Goal: Register for event/course

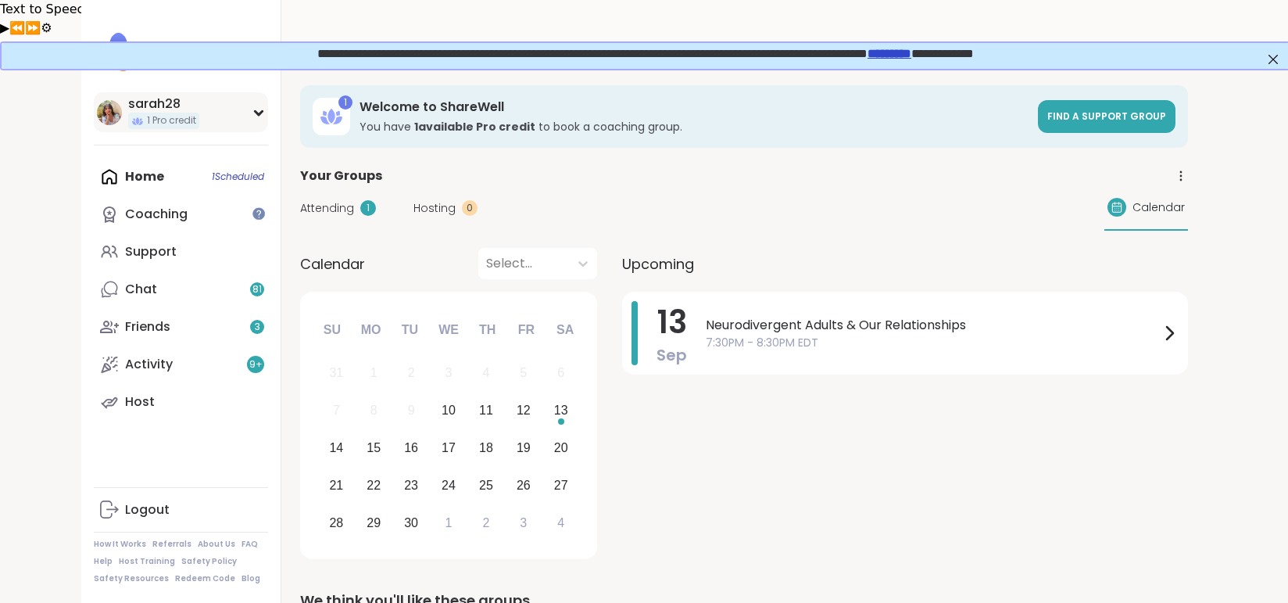
click at [260, 117] on div "sarah28 1 Pro credit" at bounding box center [181, 112] width 174 height 40
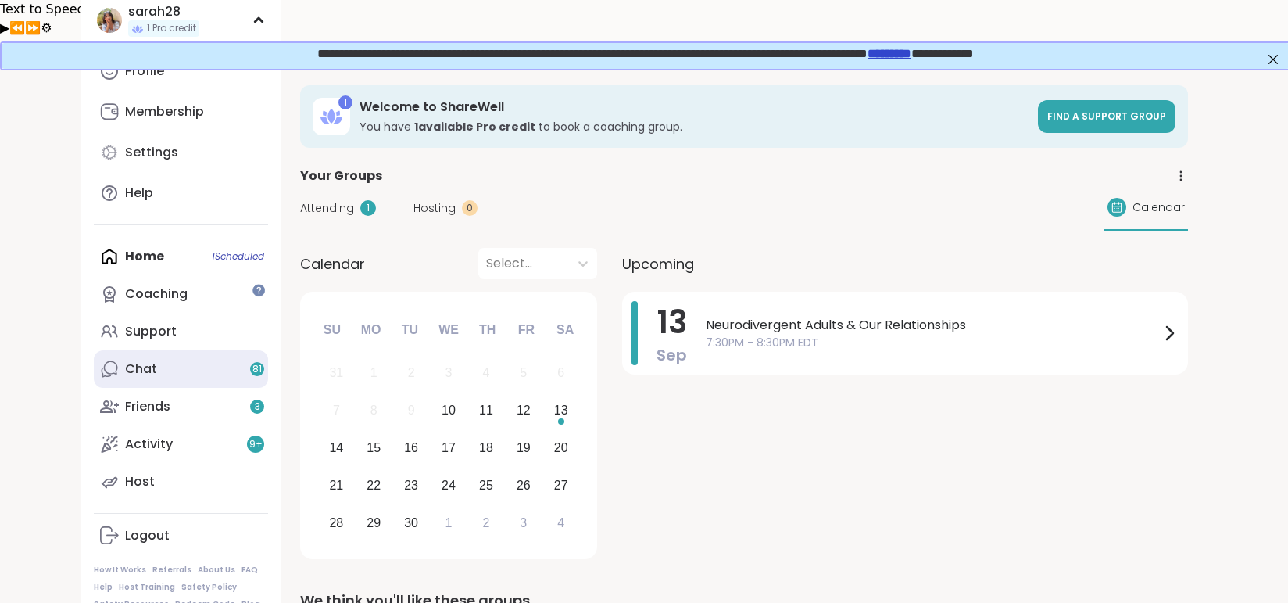
scroll to position [95, 0]
click at [189, 380] on link "Chat 81" at bounding box center [181, 367] width 174 height 38
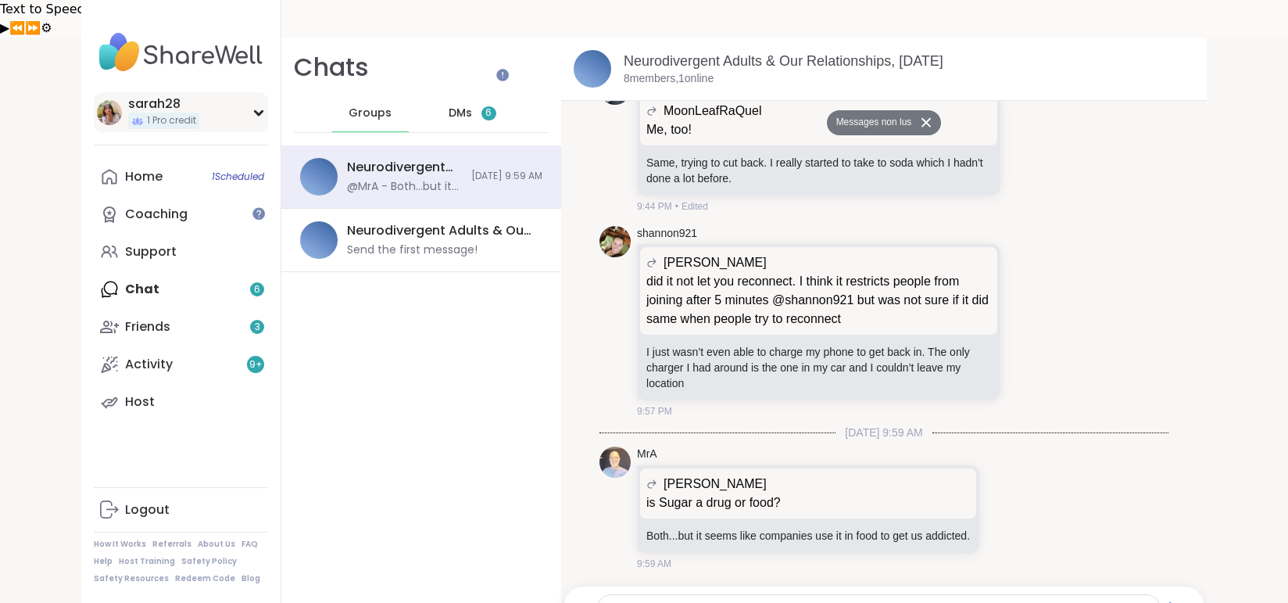
click at [179, 123] on span "1 Pro credit" at bounding box center [171, 120] width 49 height 13
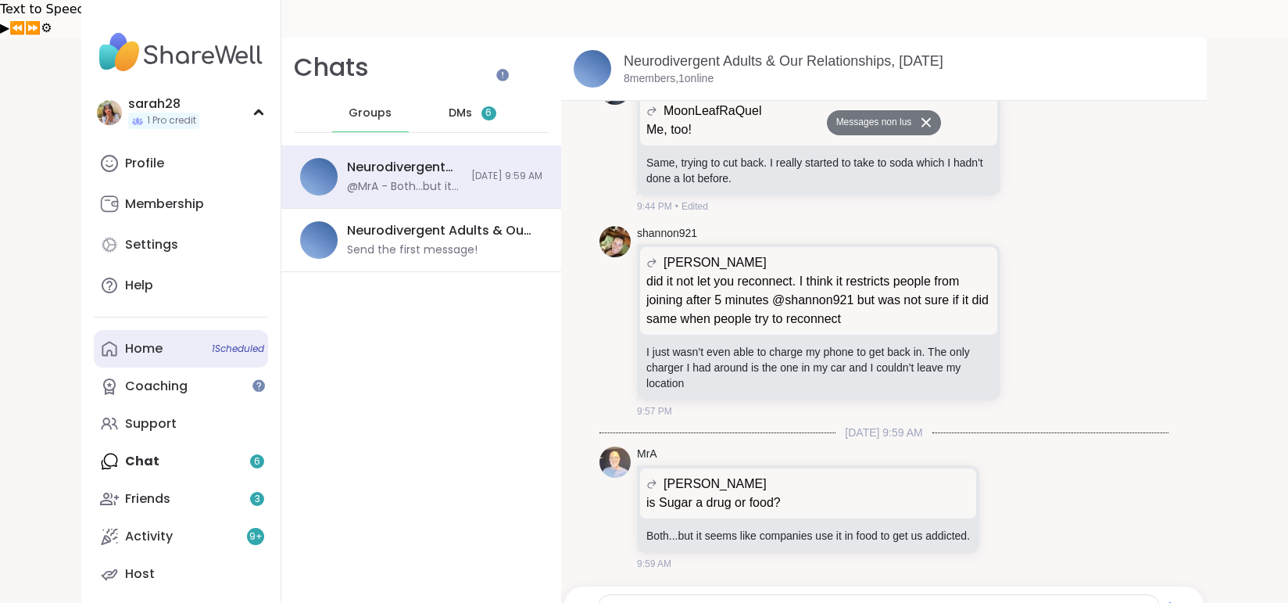
click at [131, 331] on link "Home 1 Scheduled" at bounding box center [181, 349] width 174 height 38
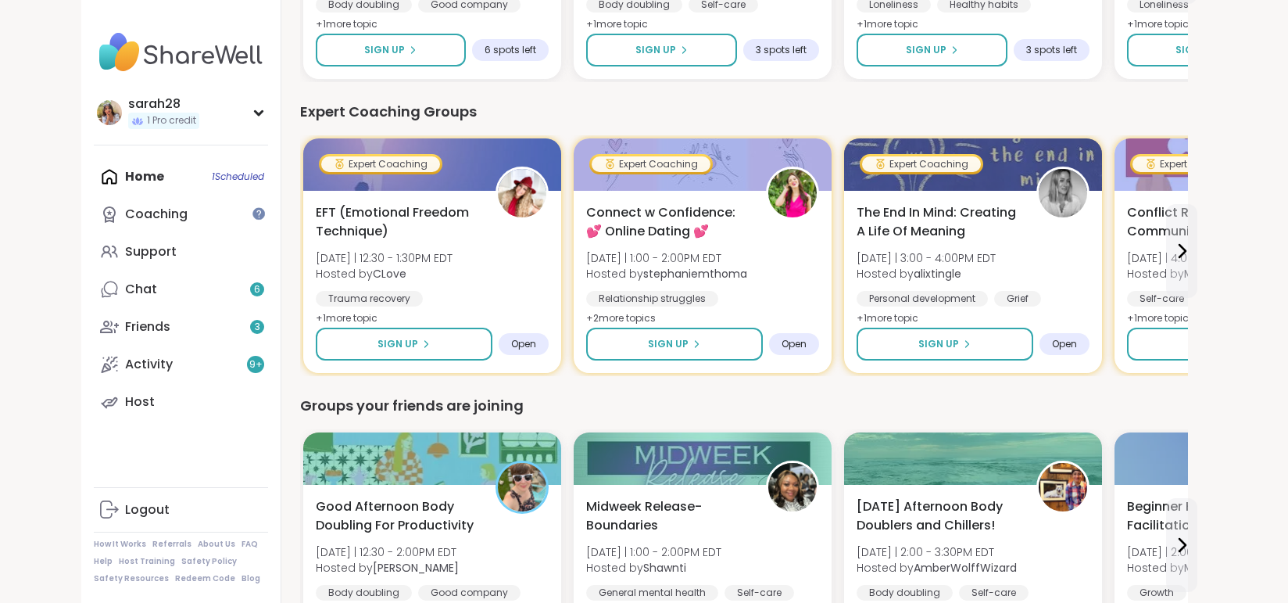
scroll to position [1078, 0]
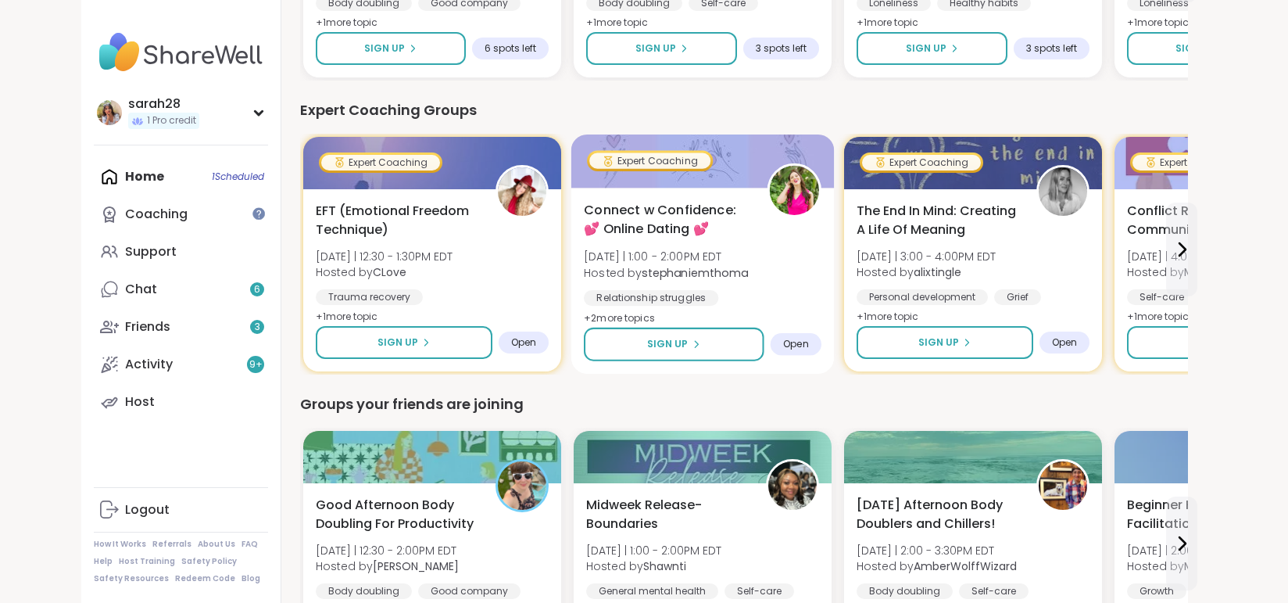
click at [758, 188] on div "Connect w Confidence: 💕 Online Dating 💕 [DATE] | 1:00 - 2:00PM EDT Hosted by st…" at bounding box center [702, 281] width 263 height 186
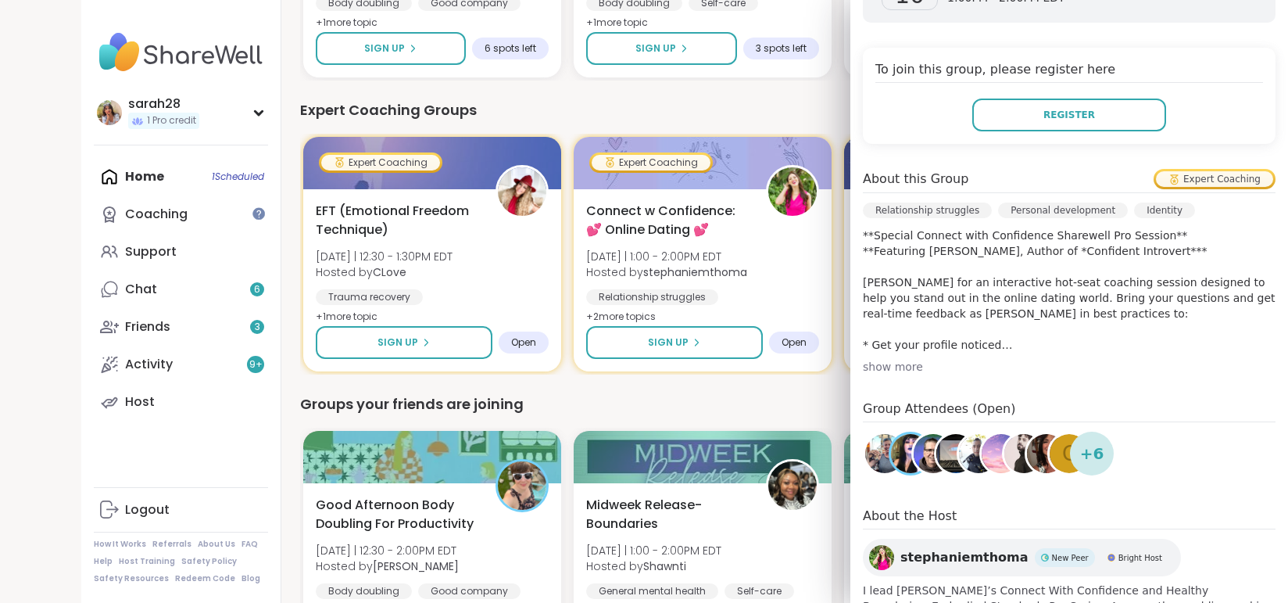
scroll to position [312, 0]
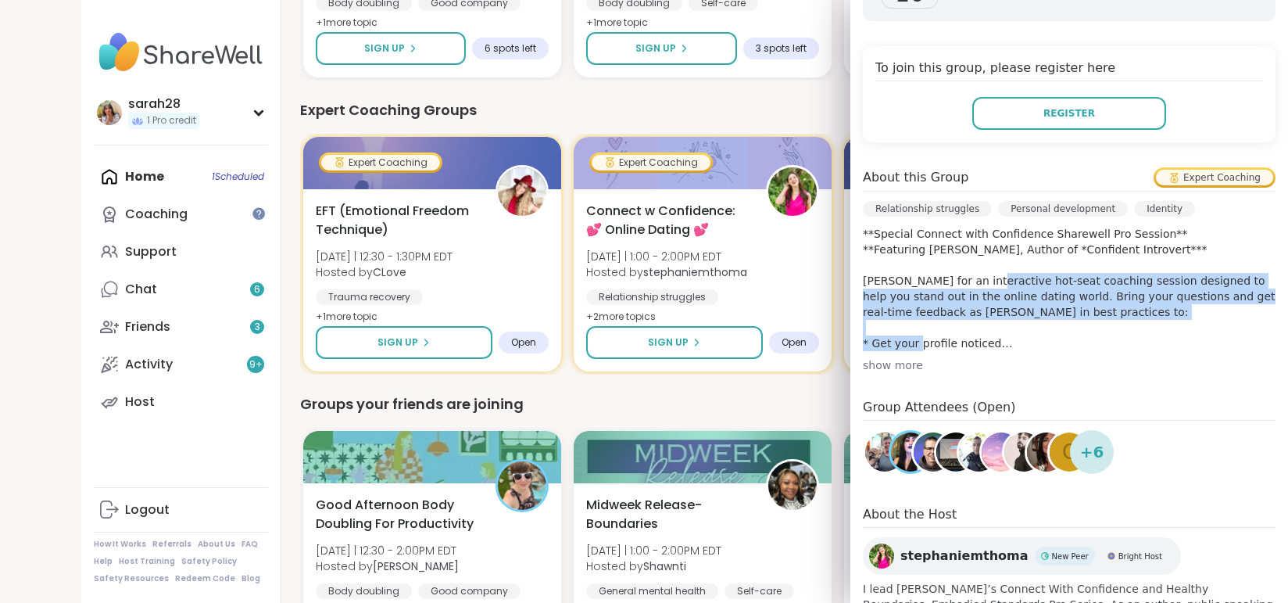
drag, startPoint x: 985, startPoint y: 274, endPoint x: 937, endPoint y: 328, distance: 72.0
type textarea "**********"
click at [937, 328] on p "**Special Connect with Confidence Sharewell Pro Session** **Featuring [PERSON_N…" at bounding box center [1069, 288] width 413 height 125
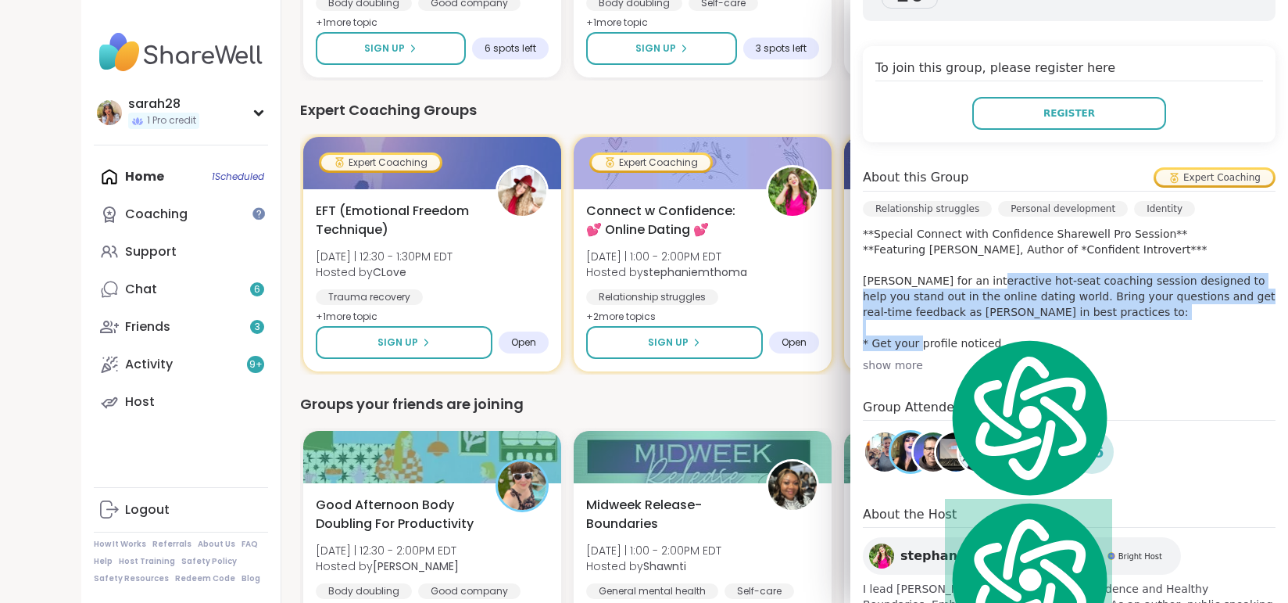
click at [937, 328] on p "**Special Connect with Confidence Sharewell Pro Session** **Featuring [PERSON_N…" at bounding box center [1069, 288] width 413 height 125
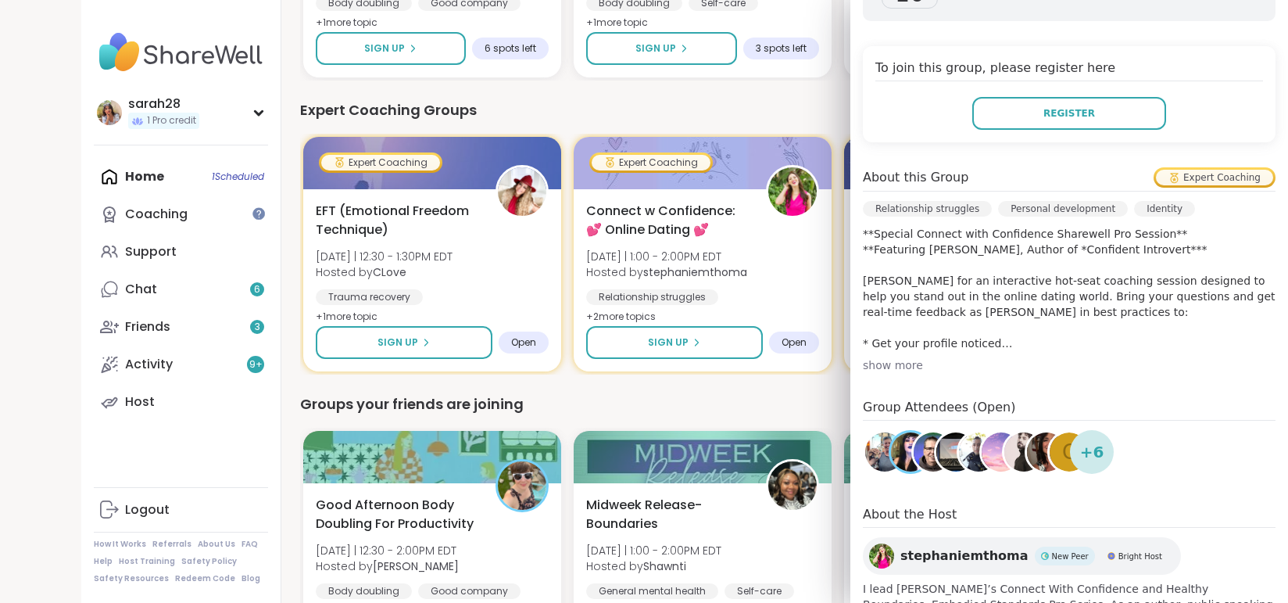
click at [895, 367] on div "show more" at bounding box center [1069, 365] width 413 height 16
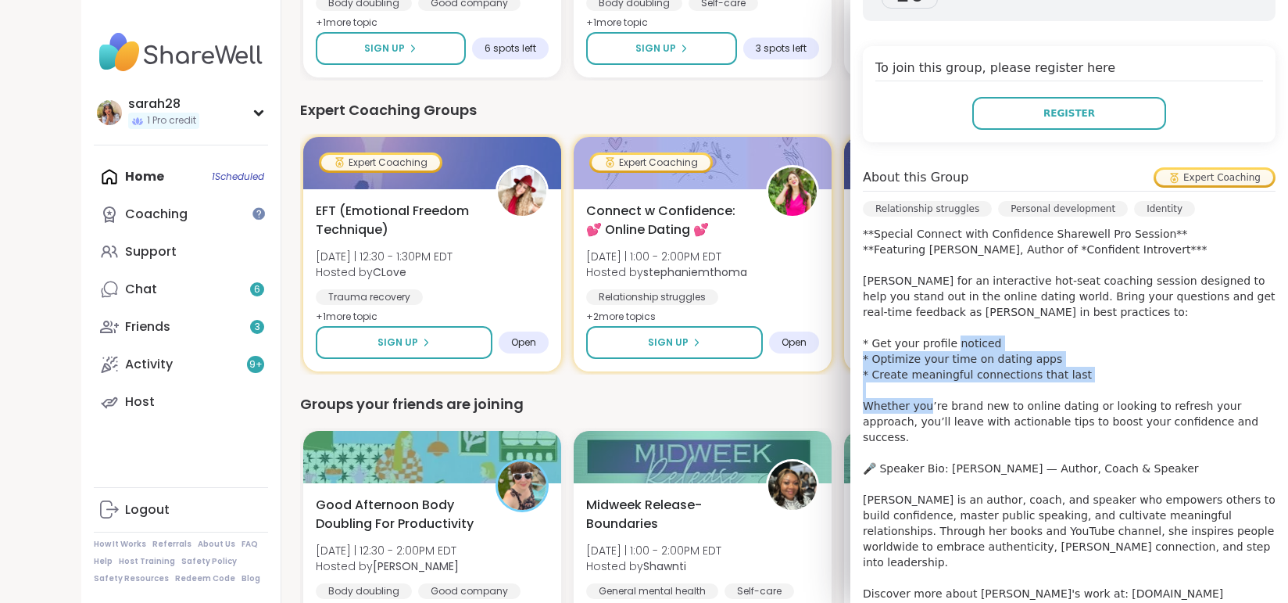
drag, startPoint x: 899, startPoint y: 357, endPoint x: 894, endPoint y: 385, distance: 27.8
click at [894, 385] on p "**Special Connect with Confidence Sharewell Pro Session** **Featuring [PERSON_N…" at bounding box center [1069, 413] width 413 height 375
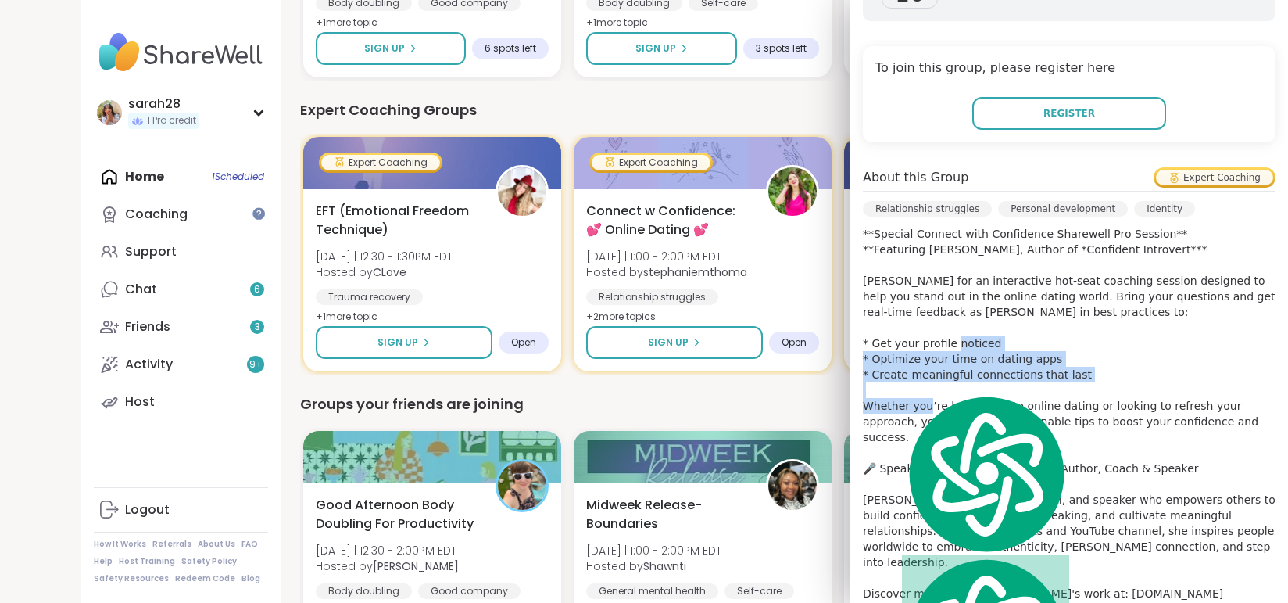
click at [894, 385] on p "**Special Connect with Confidence Sharewell Pro Session** **Featuring [PERSON_N…" at bounding box center [1069, 413] width 413 height 375
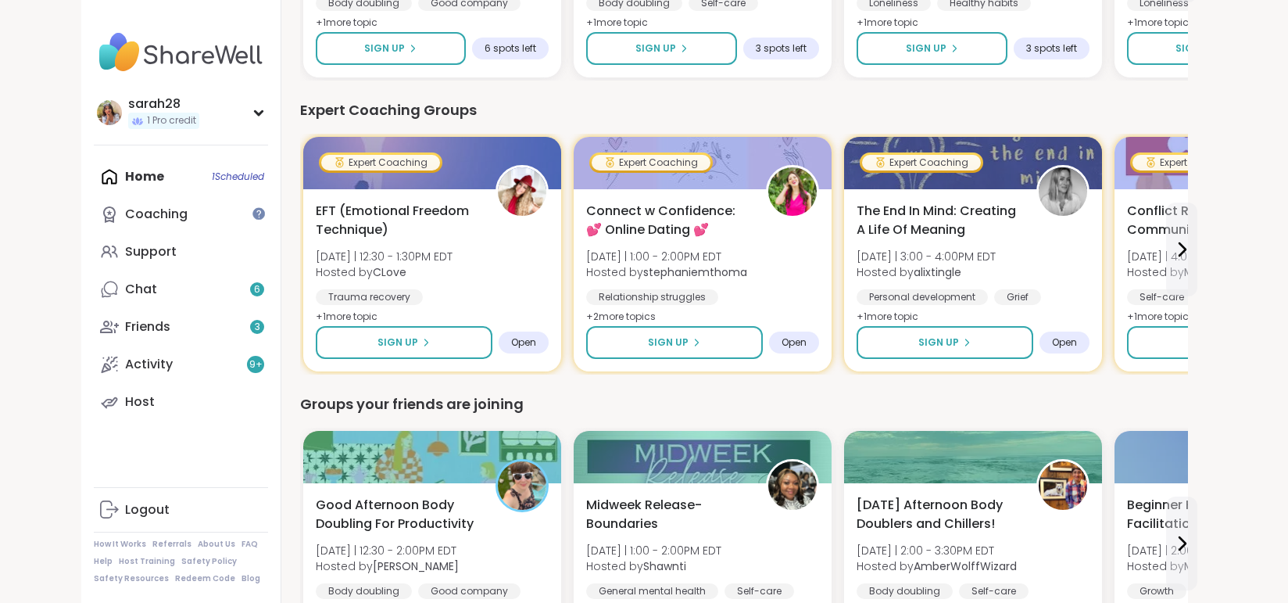
click at [797, 393] on div "Groups your friends are joining" at bounding box center [744, 404] width 888 height 22
click at [1173, 240] on icon at bounding box center [1182, 249] width 19 height 19
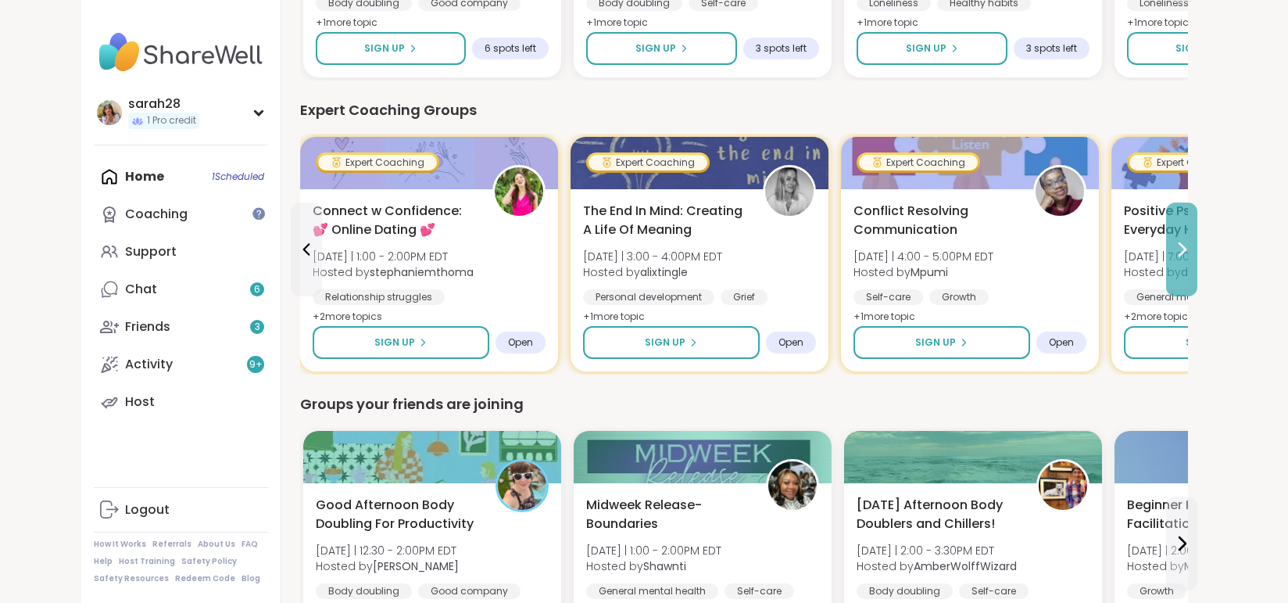
click at [1176, 240] on icon at bounding box center [1182, 249] width 19 height 19
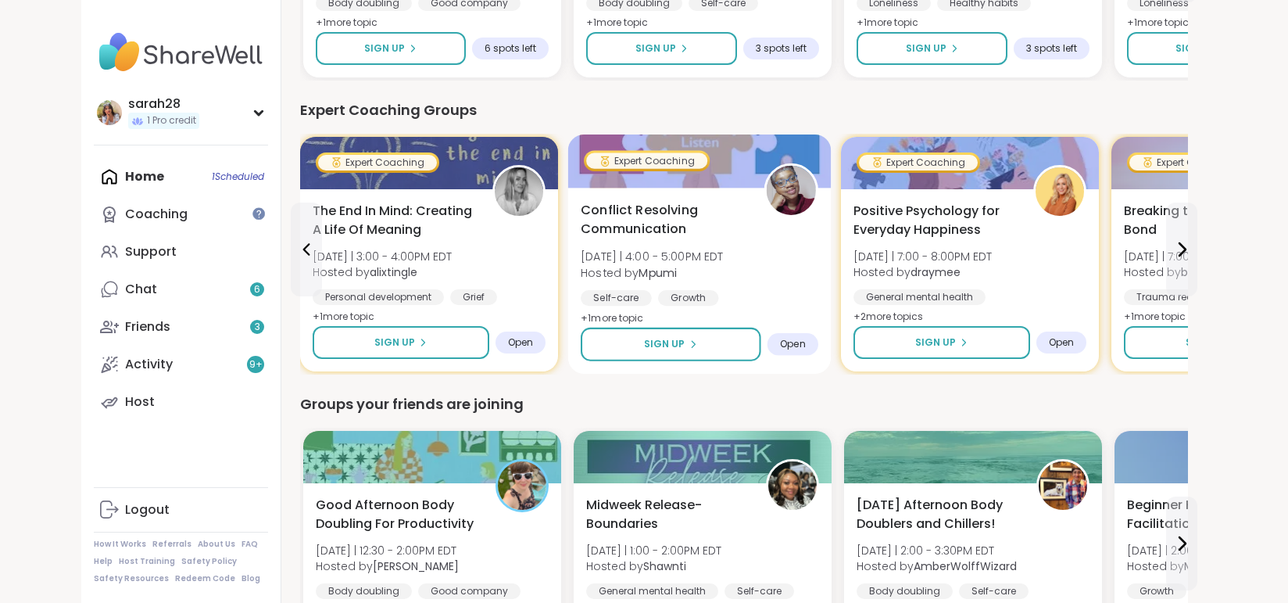
click at [801, 201] on div "Conflict Resolving Communication [DATE] | 4:00 - 5:00PM EDT Hosted by Mpumi Sel…" at bounding box center [700, 264] width 238 height 127
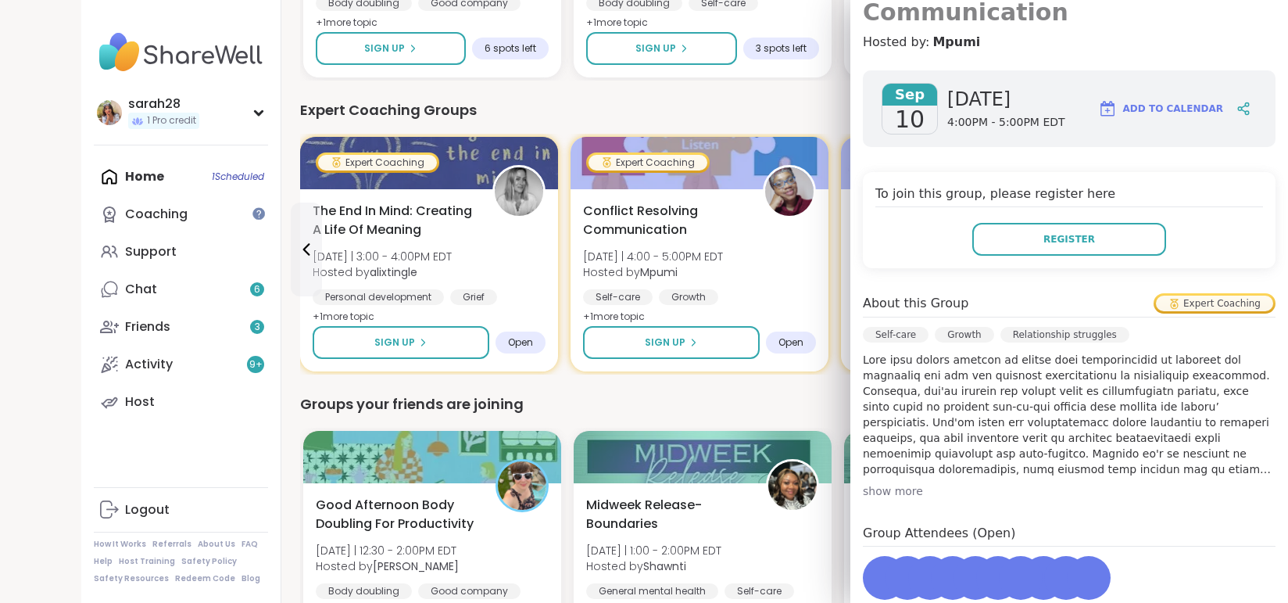
scroll to position [255, 0]
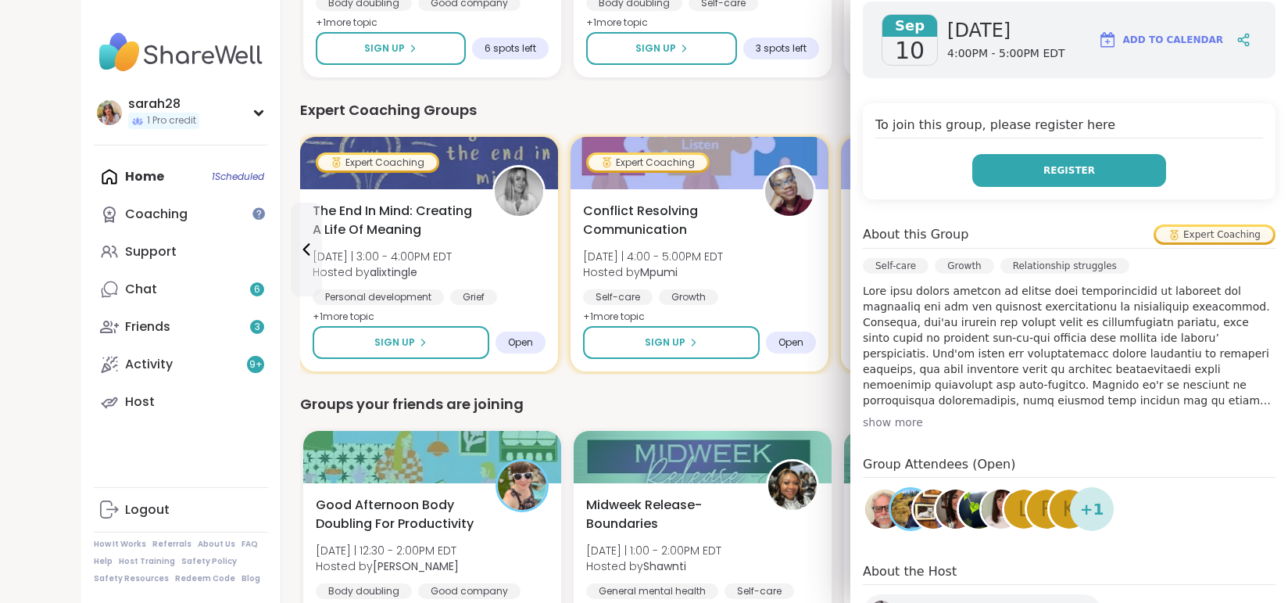
click at [987, 154] on button "Register" at bounding box center [1070, 170] width 194 height 33
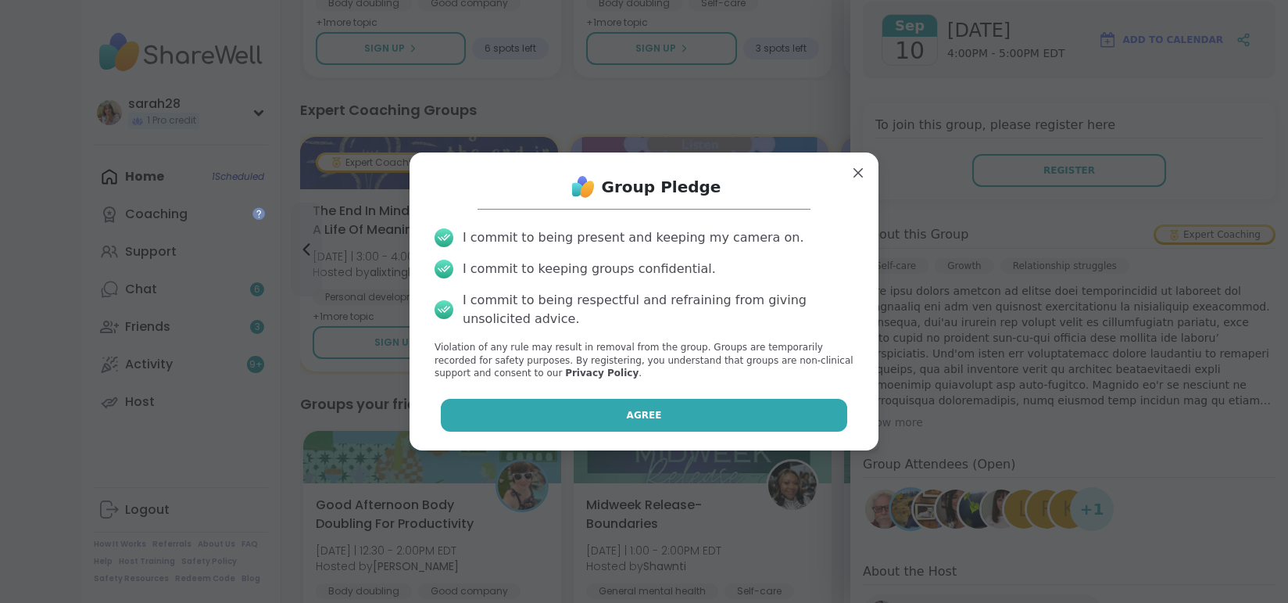
click at [539, 422] on button "Agree" at bounding box center [644, 415] width 407 height 33
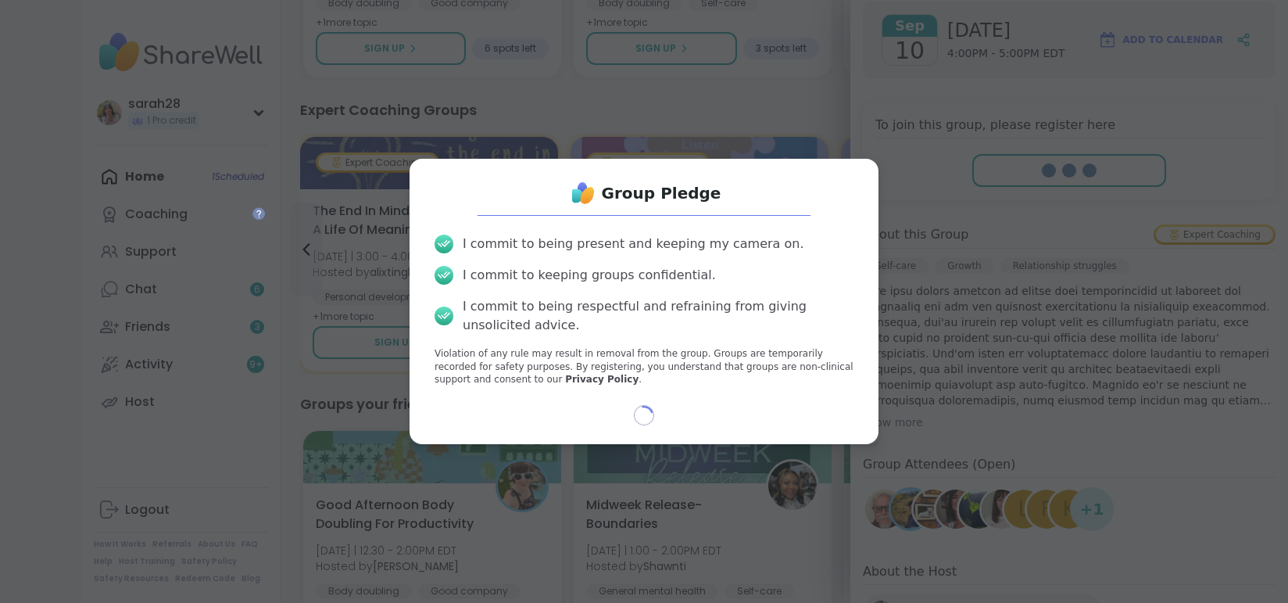
select select "**"
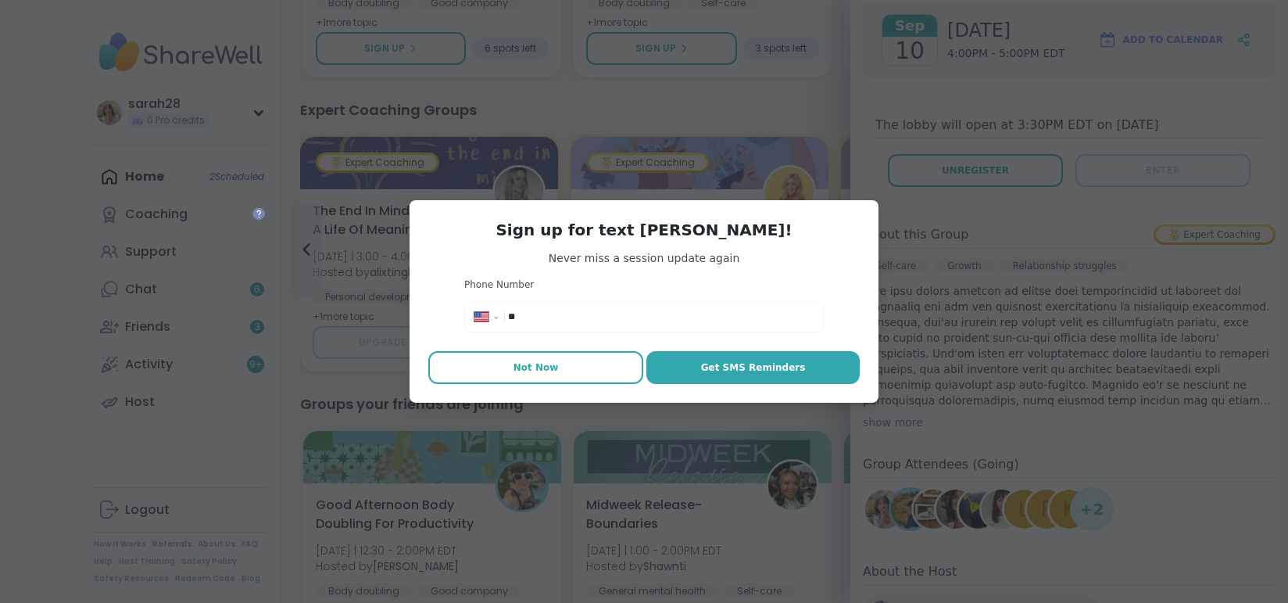
click at [530, 375] on button "Not Now" at bounding box center [535, 367] width 215 height 33
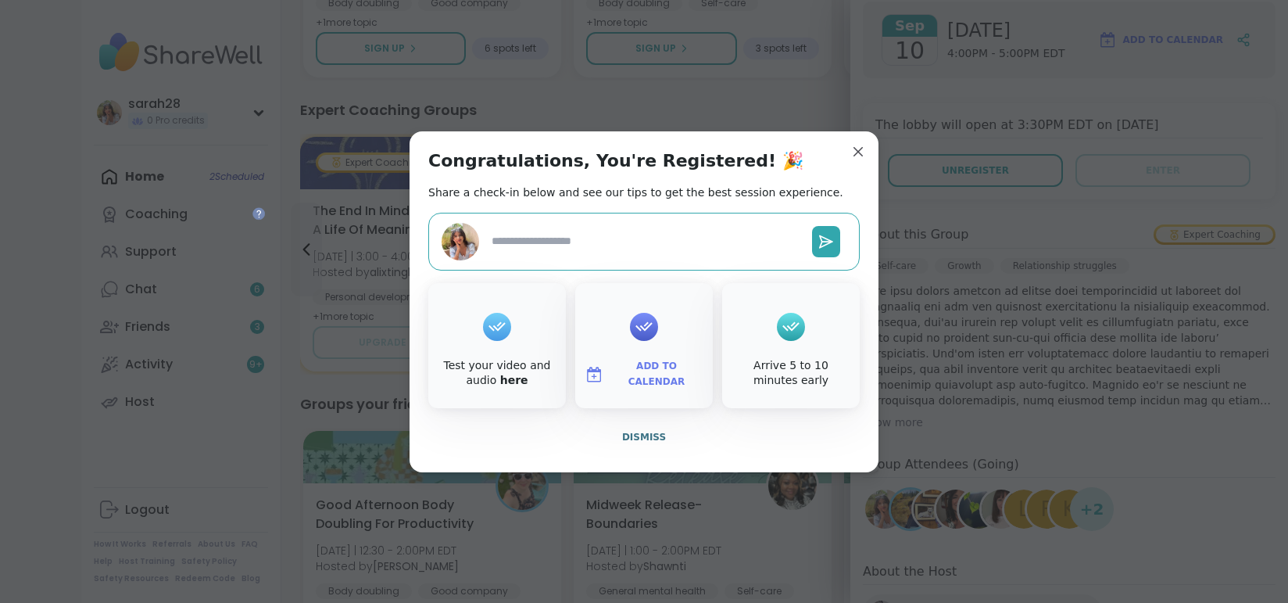
type textarea "*"
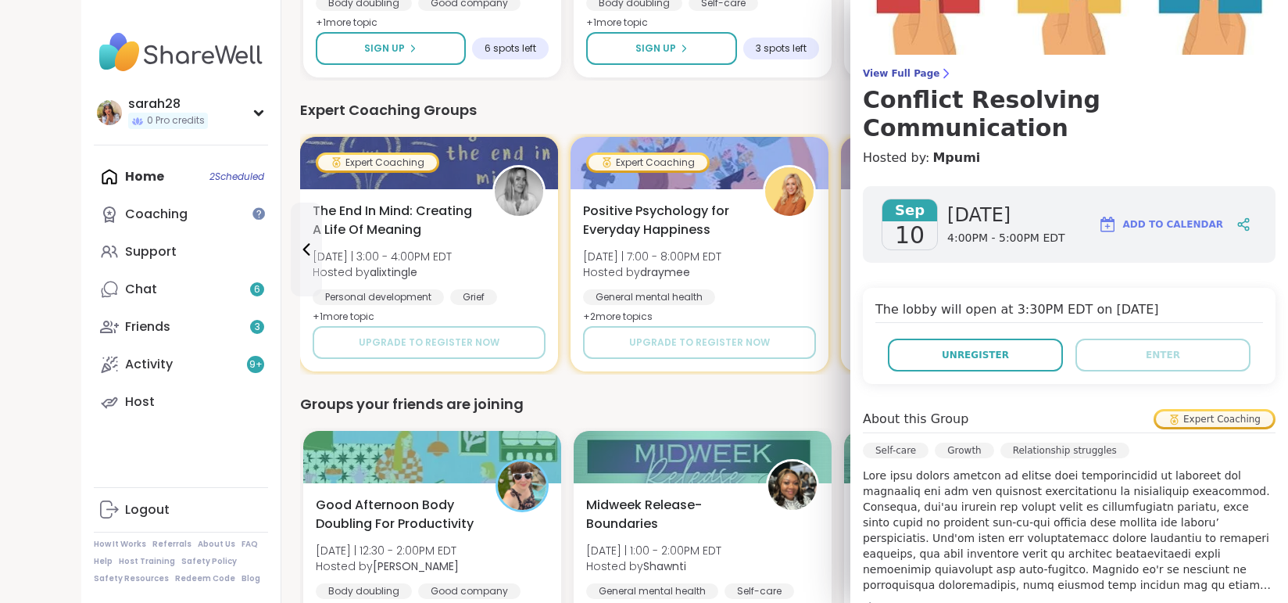
scroll to position [0, 0]
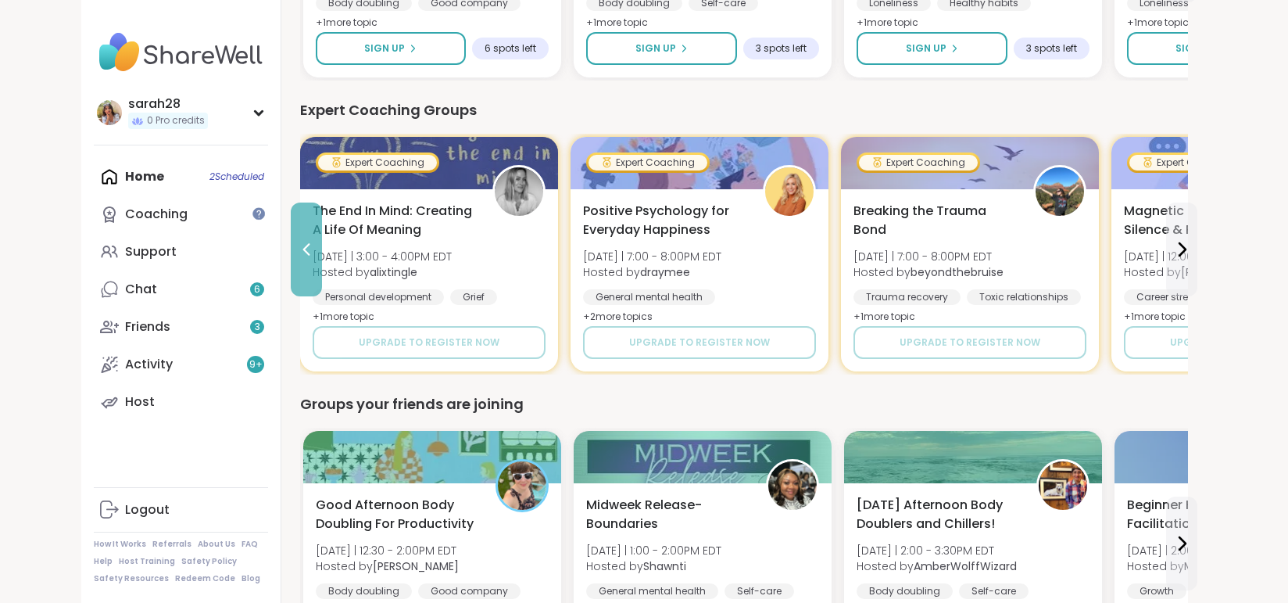
click at [309, 243] on icon at bounding box center [306, 249] width 7 height 13
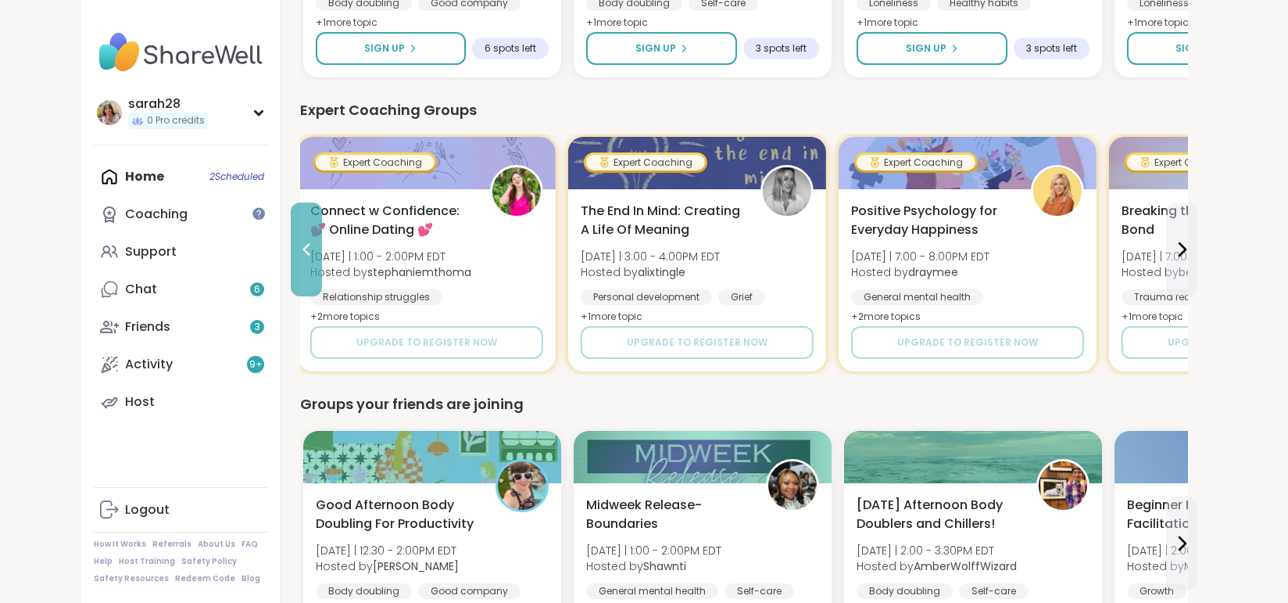
click at [310, 243] on icon at bounding box center [306, 249] width 7 height 13
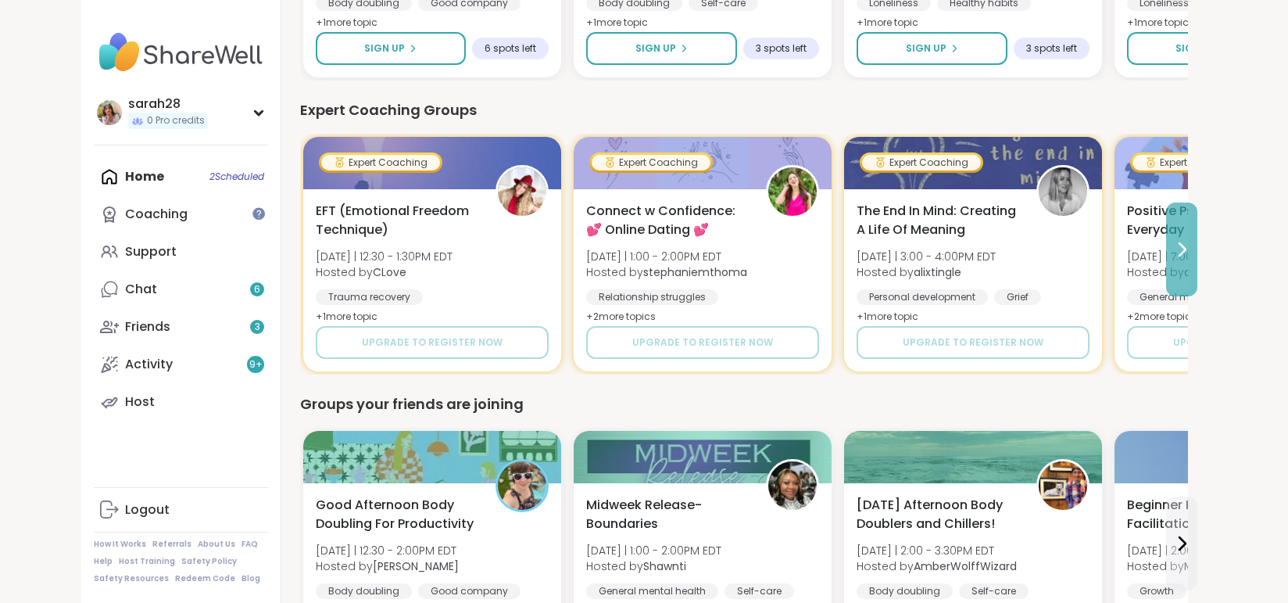
click at [1184, 240] on icon at bounding box center [1182, 249] width 19 height 19
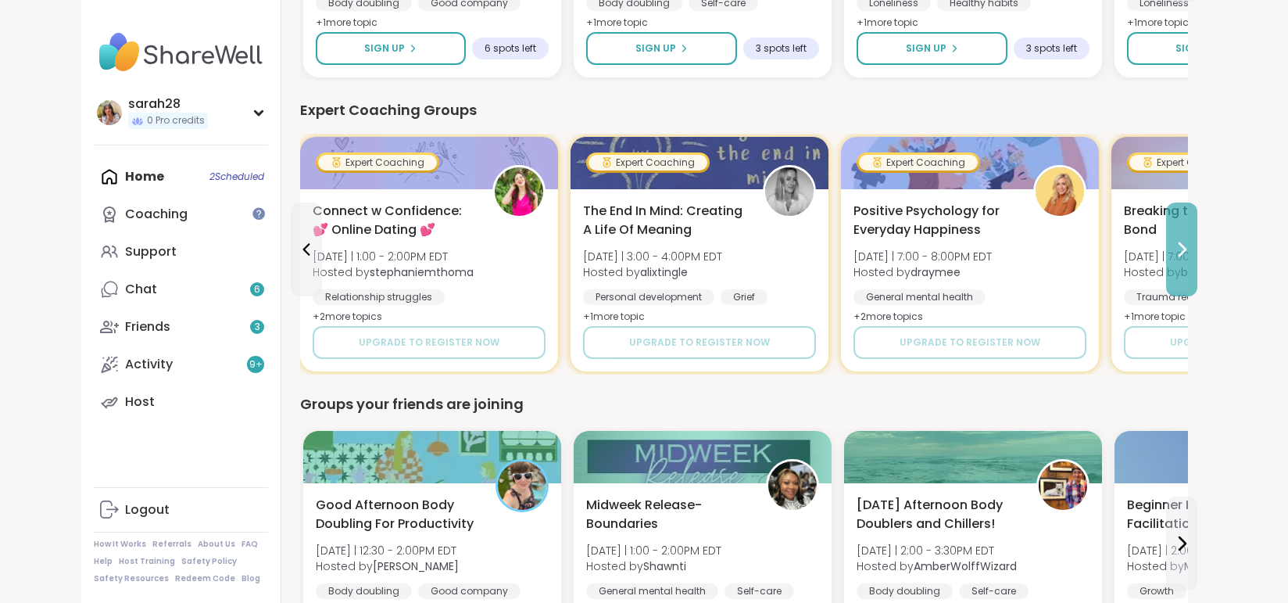
click at [1173, 240] on icon at bounding box center [1182, 249] width 19 height 19
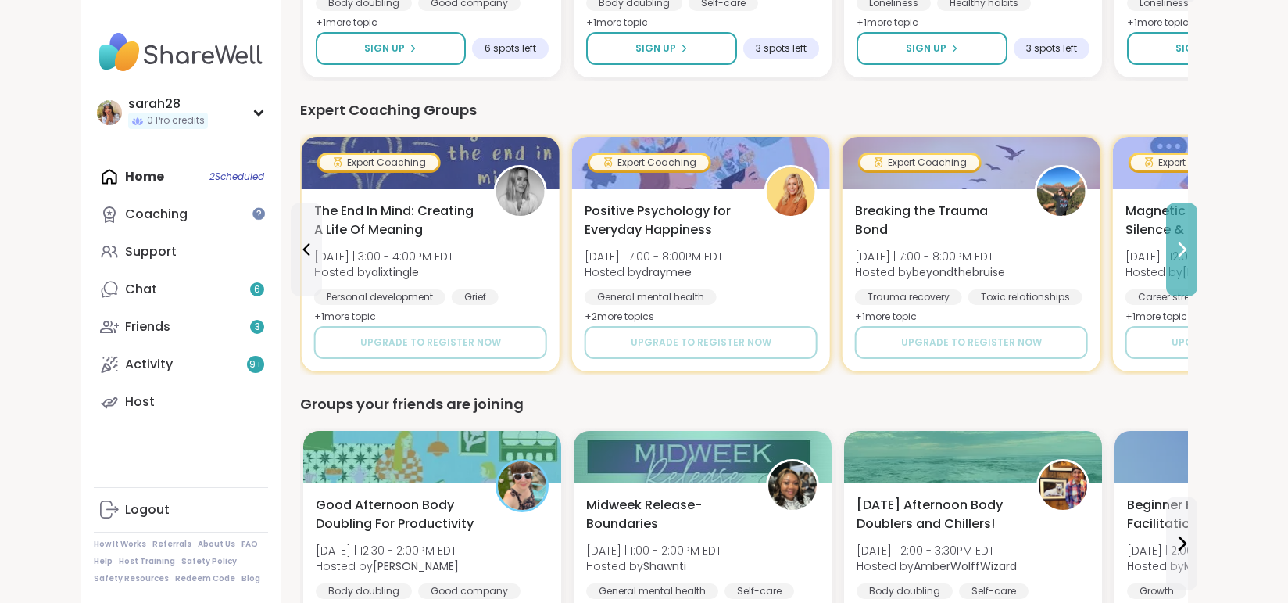
click at [1173, 240] on icon at bounding box center [1182, 249] width 19 height 19
